Goal: Task Accomplishment & Management: Manage account settings

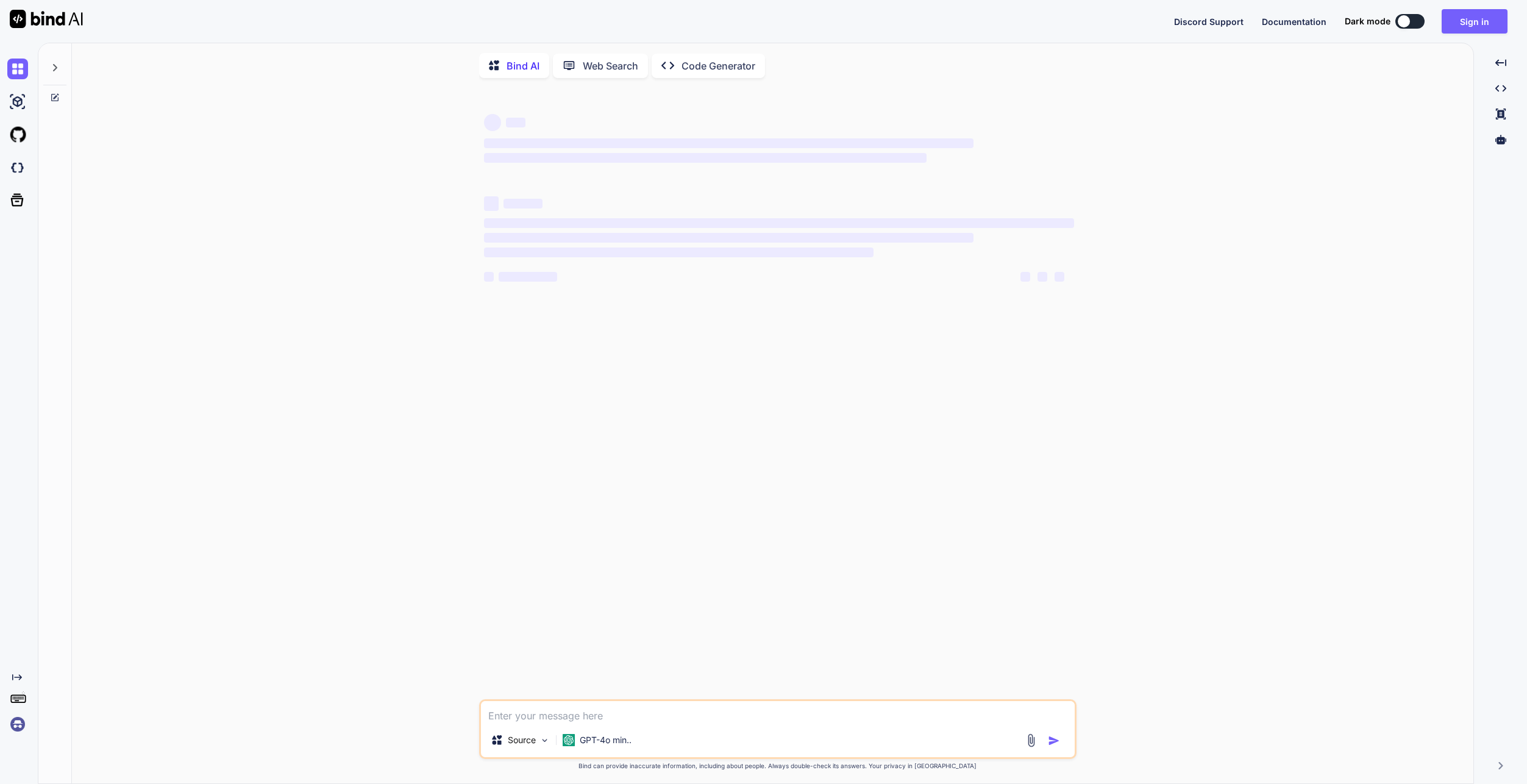
click at [1462, 35] on div "Discord Support Documentation Dark mode Sign in Created with Pixso." at bounding box center [764, 21] width 1527 height 42
click at [1468, 22] on button "Sign in" at bounding box center [1474, 21] width 65 height 25
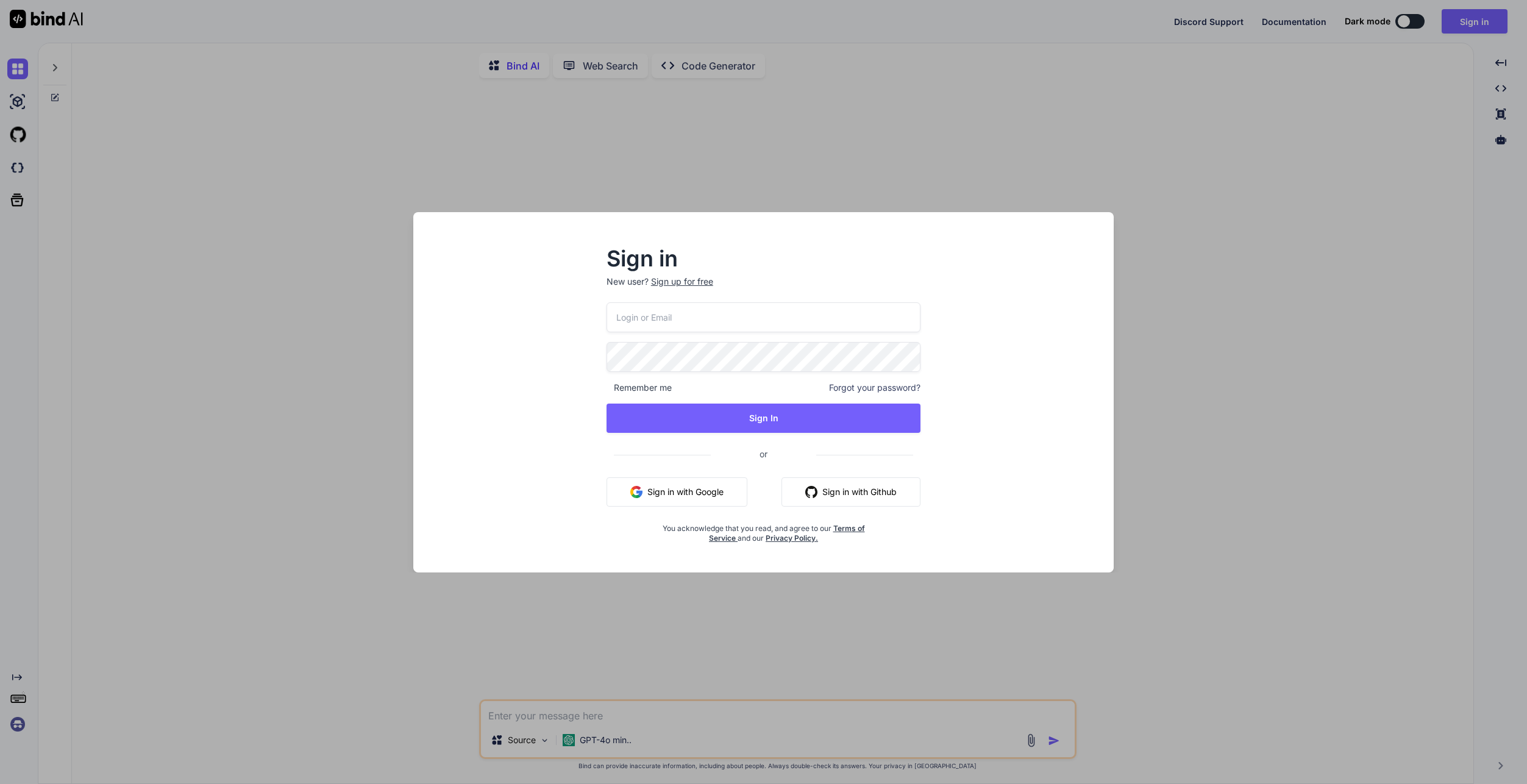
click at [779, 316] on input "email" at bounding box center [764, 317] width 315 height 30
type textarea "x"
type input "[EMAIL_ADDRESS][DOMAIN_NAME]"
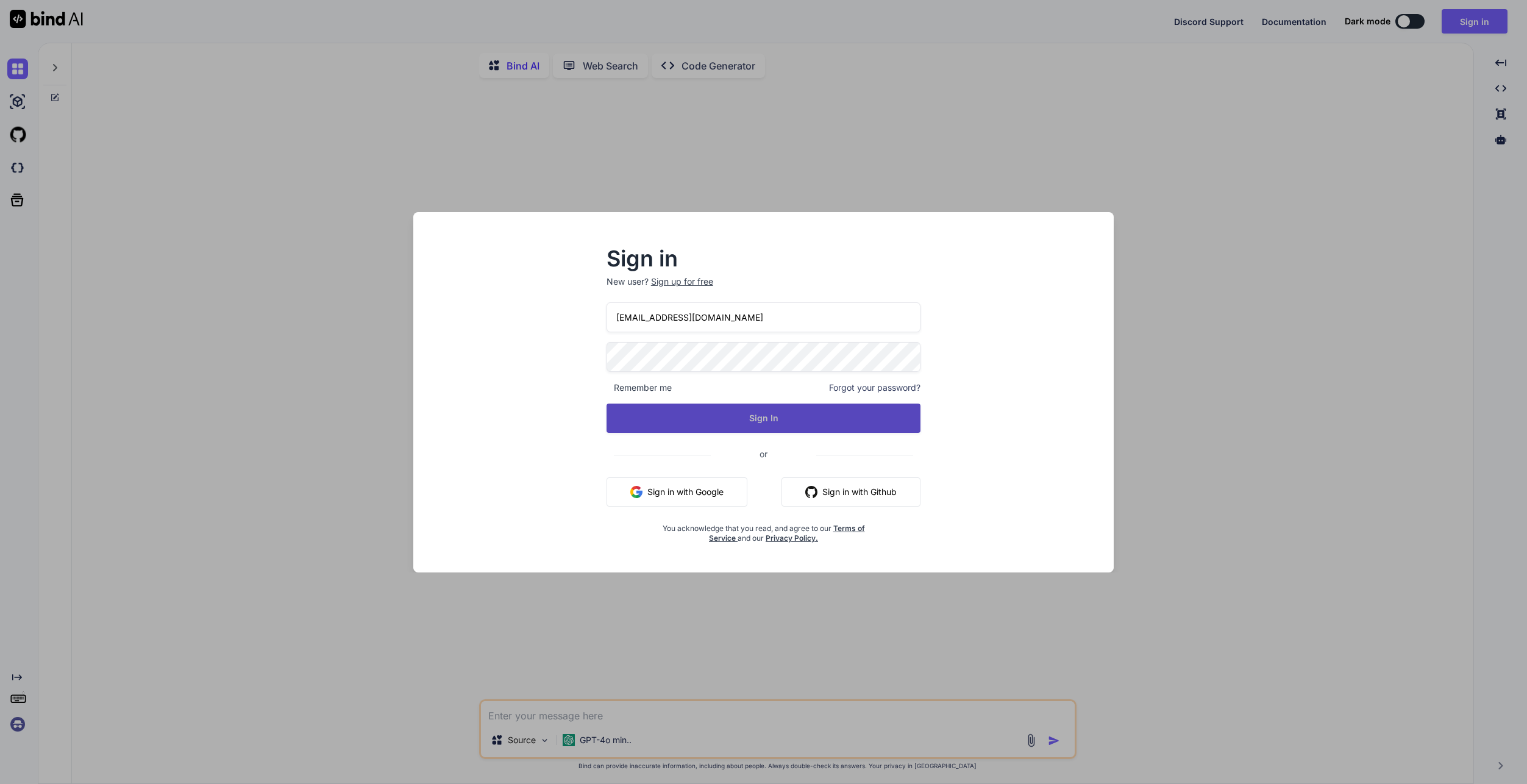
click at [744, 414] on button "Sign In" at bounding box center [764, 418] width 315 height 30
click at [756, 418] on button "Sign In" at bounding box center [764, 418] width 315 height 30
click at [733, 422] on button "Sign In" at bounding box center [764, 418] width 315 height 30
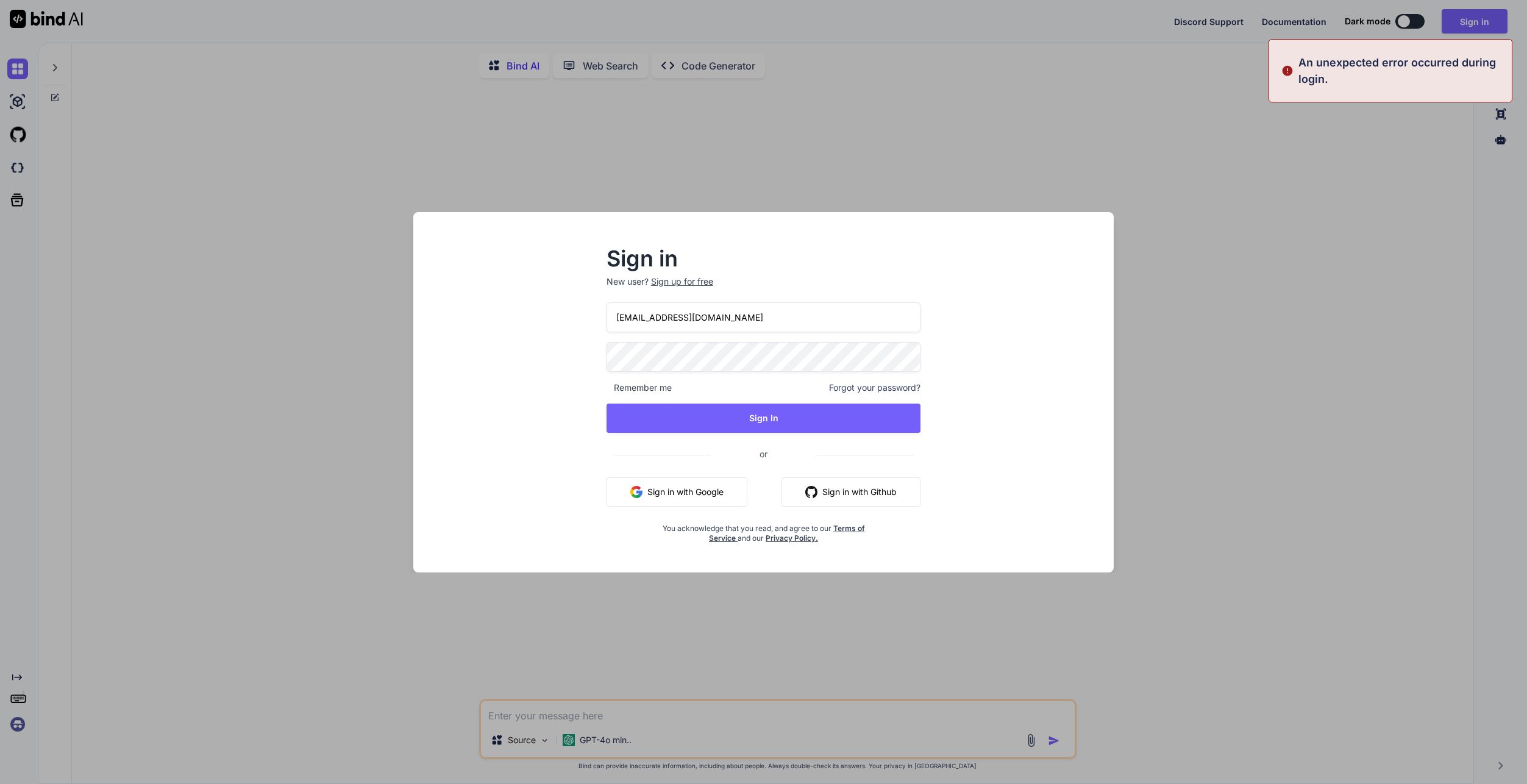
click at [1176, 431] on div "Sign in New user? Sign up for free [EMAIL_ADDRESS][DOMAIN_NAME] Remember me For…" at bounding box center [764, 392] width 1527 height 784
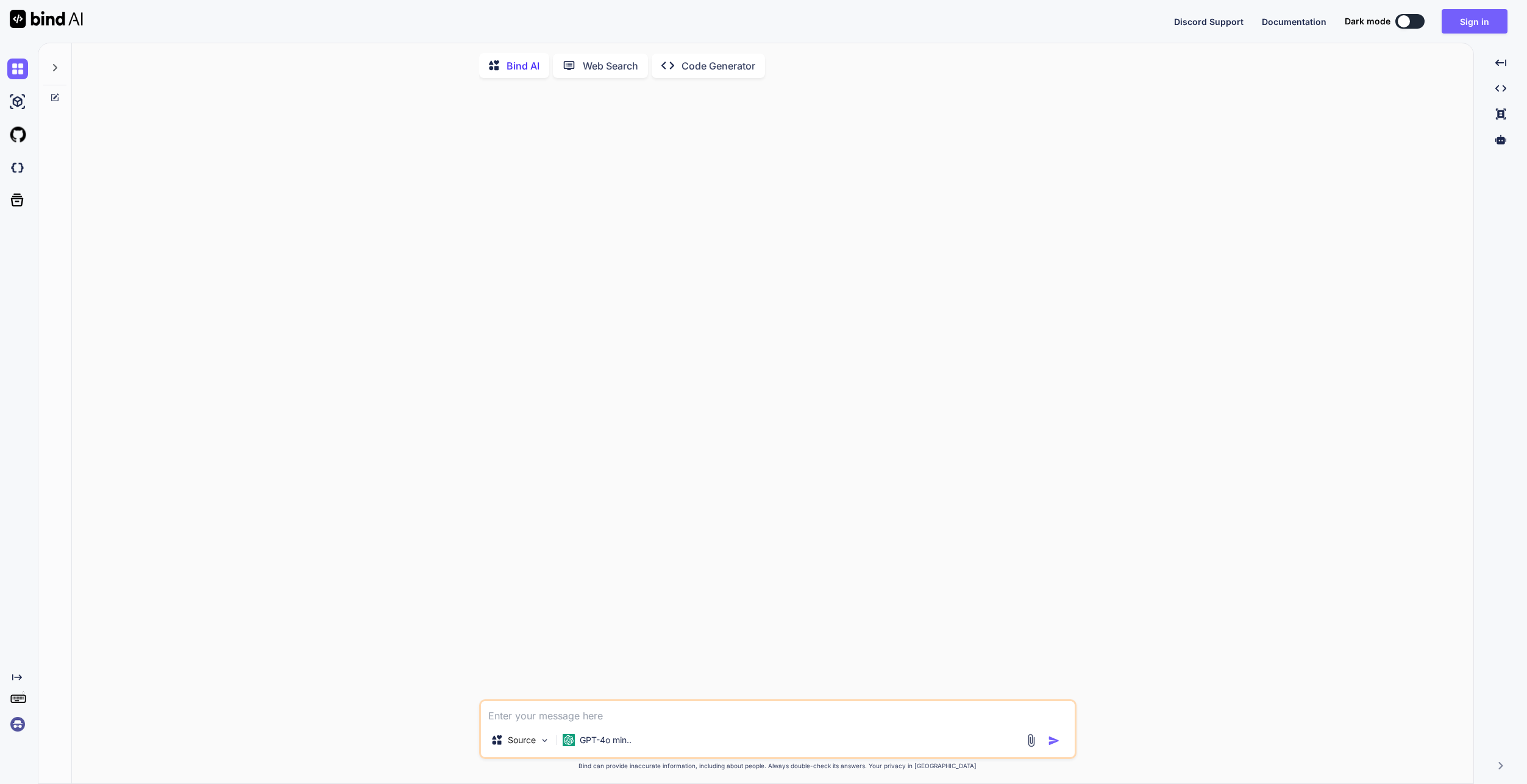
click at [1344, 179] on div "Source GPT-4o min.. Created with Bind Always check its answers. Privacy in Bind…" at bounding box center [777, 436] width 1392 height 697
click at [1470, 22] on button "Sign in" at bounding box center [1474, 21] width 65 height 25
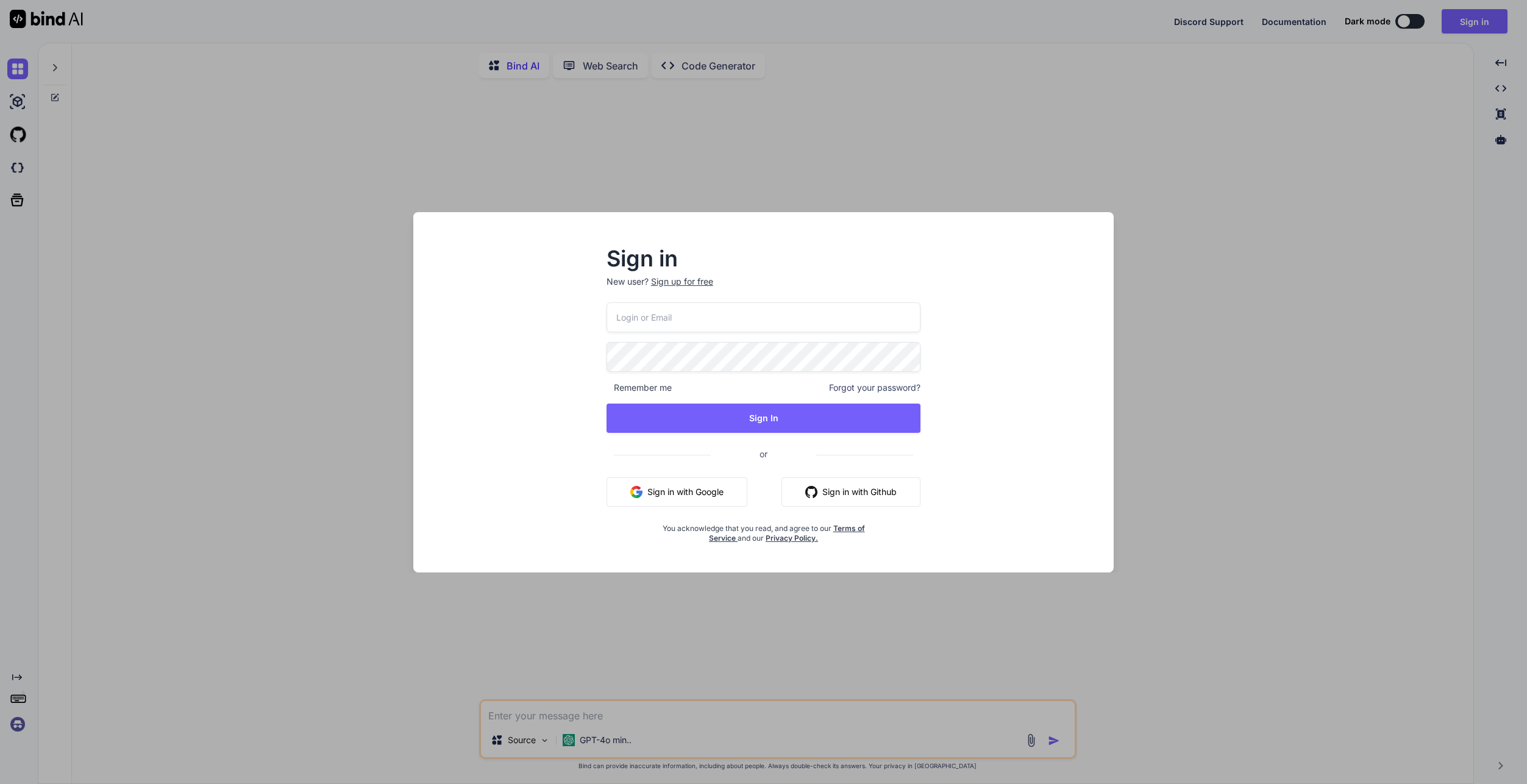
click at [310, 342] on div "Sign in New user? Sign up for free Remember me Forgot your password? Sign In or…" at bounding box center [764, 392] width 1527 height 784
